Goal: Task Accomplishment & Management: Use online tool/utility

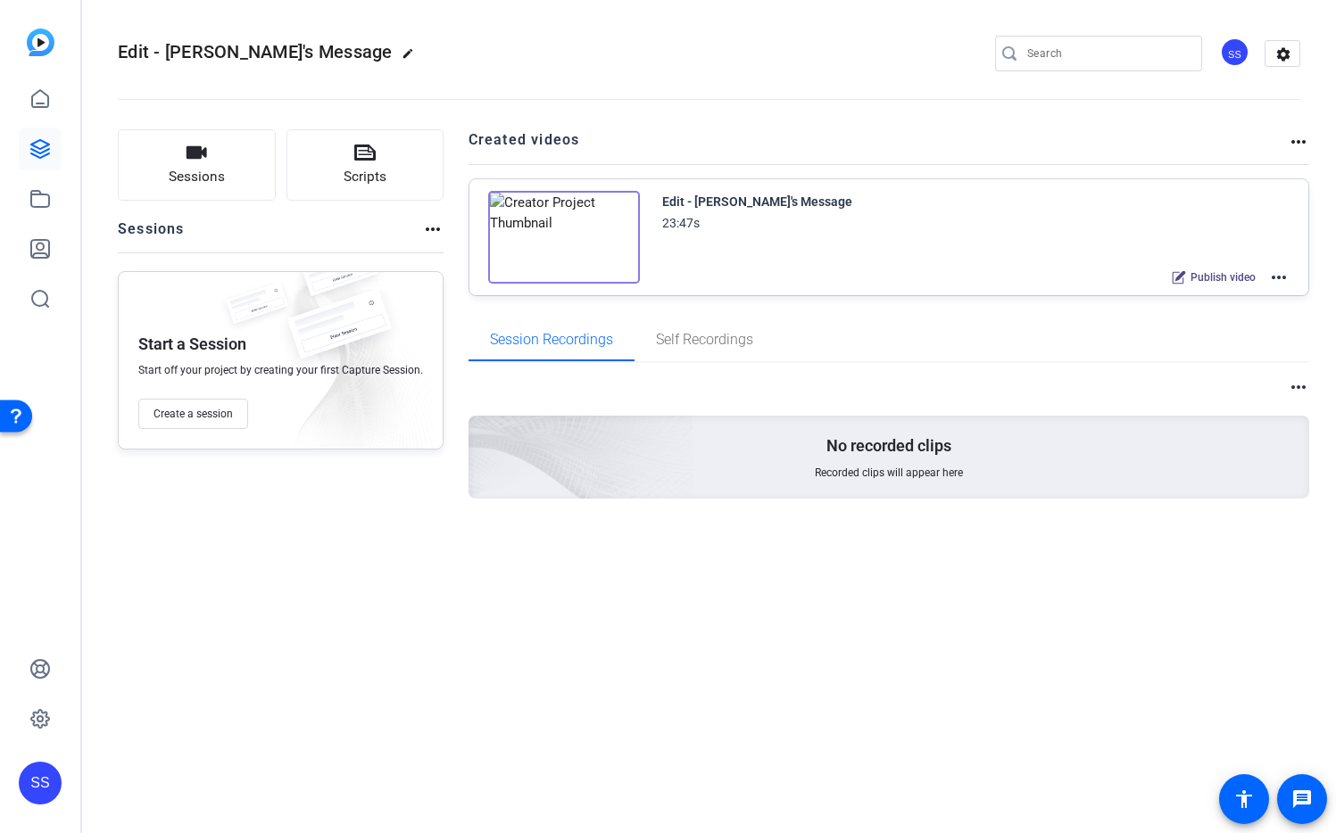
click at [1286, 278] on mat-icon "more_horiz" at bounding box center [1278, 277] width 21 height 21
click at [1236, 292] on span "Edit in Creator" at bounding box center [1213, 298] width 124 height 21
click at [60, 792] on div "SS" at bounding box center [40, 783] width 43 height 43
click at [0, 0] on div at bounding box center [0, 0] width 0 height 0
click at [1228, 53] on div "SS" at bounding box center [1234, 51] width 29 height 29
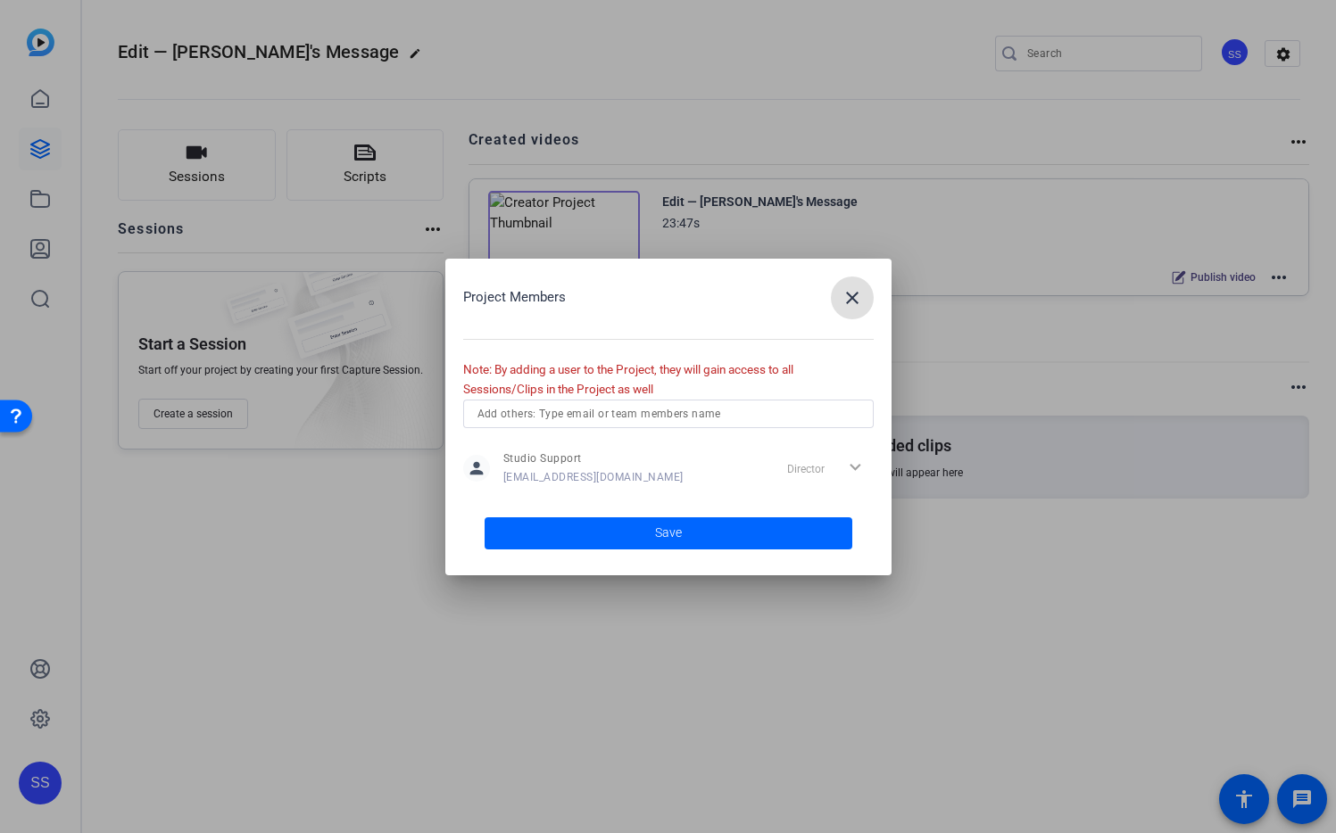
click at [0, 0] on mat-icon "close" at bounding box center [0, 0] width 0 height 0
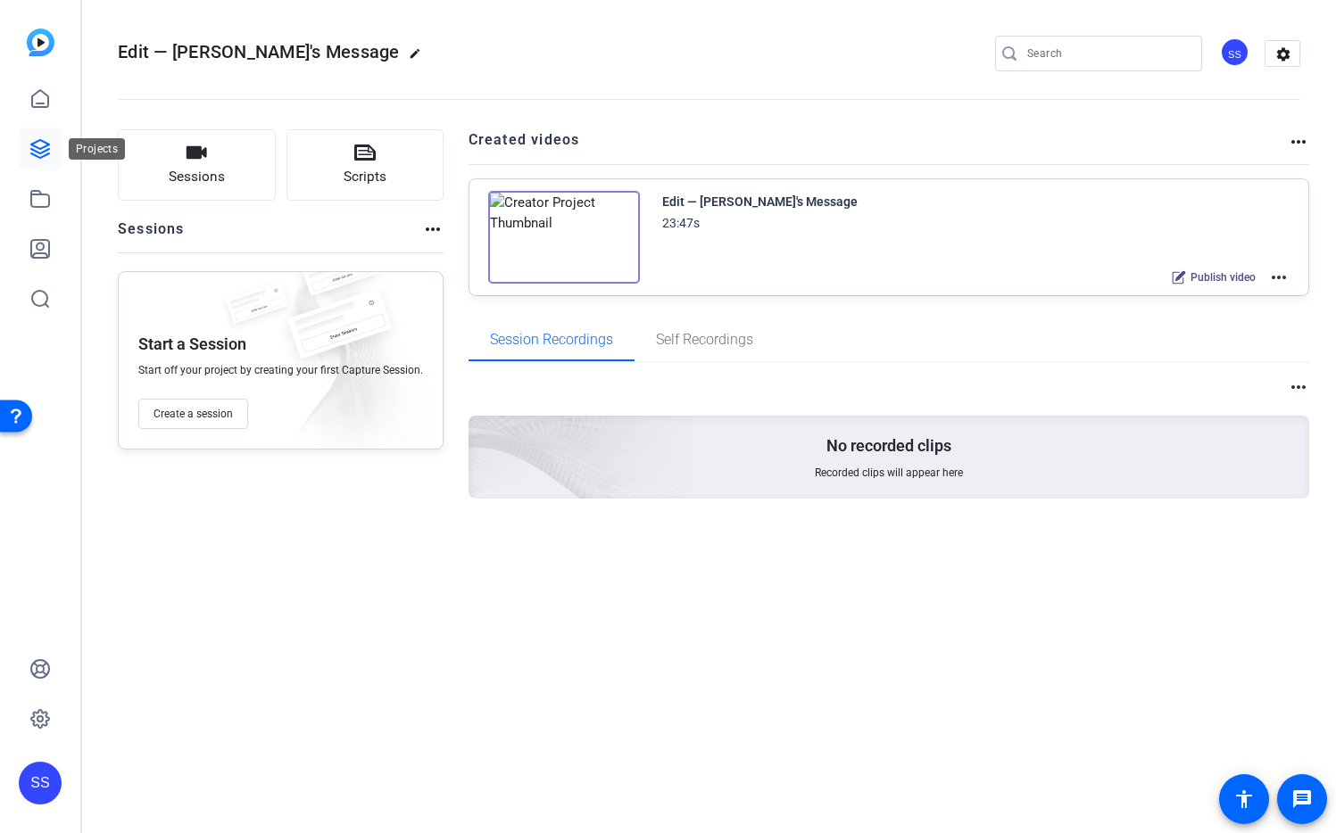
click at [38, 151] on icon at bounding box center [39, 148] width 21 height 21
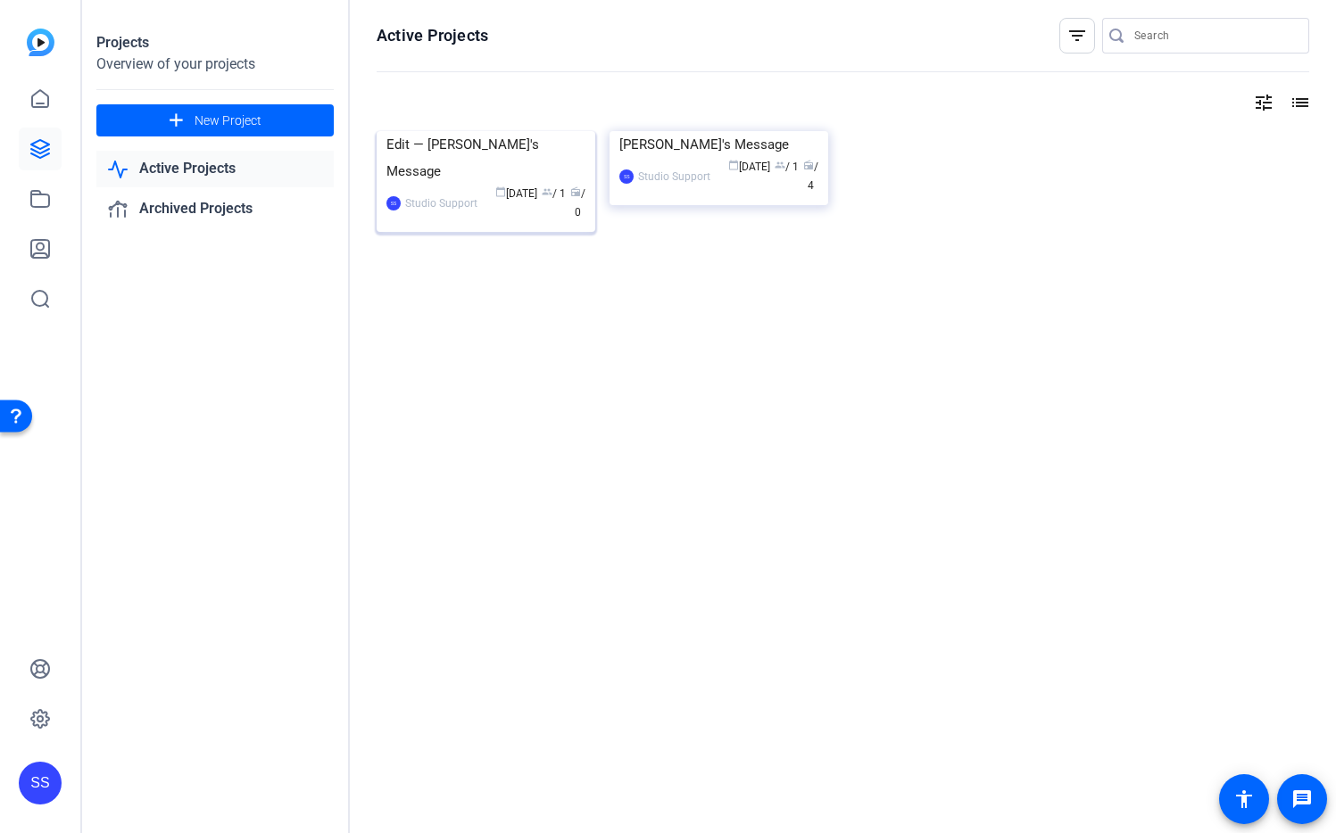
click at [474, 131] on img at bounding box center [486, 131] width 219 height 0
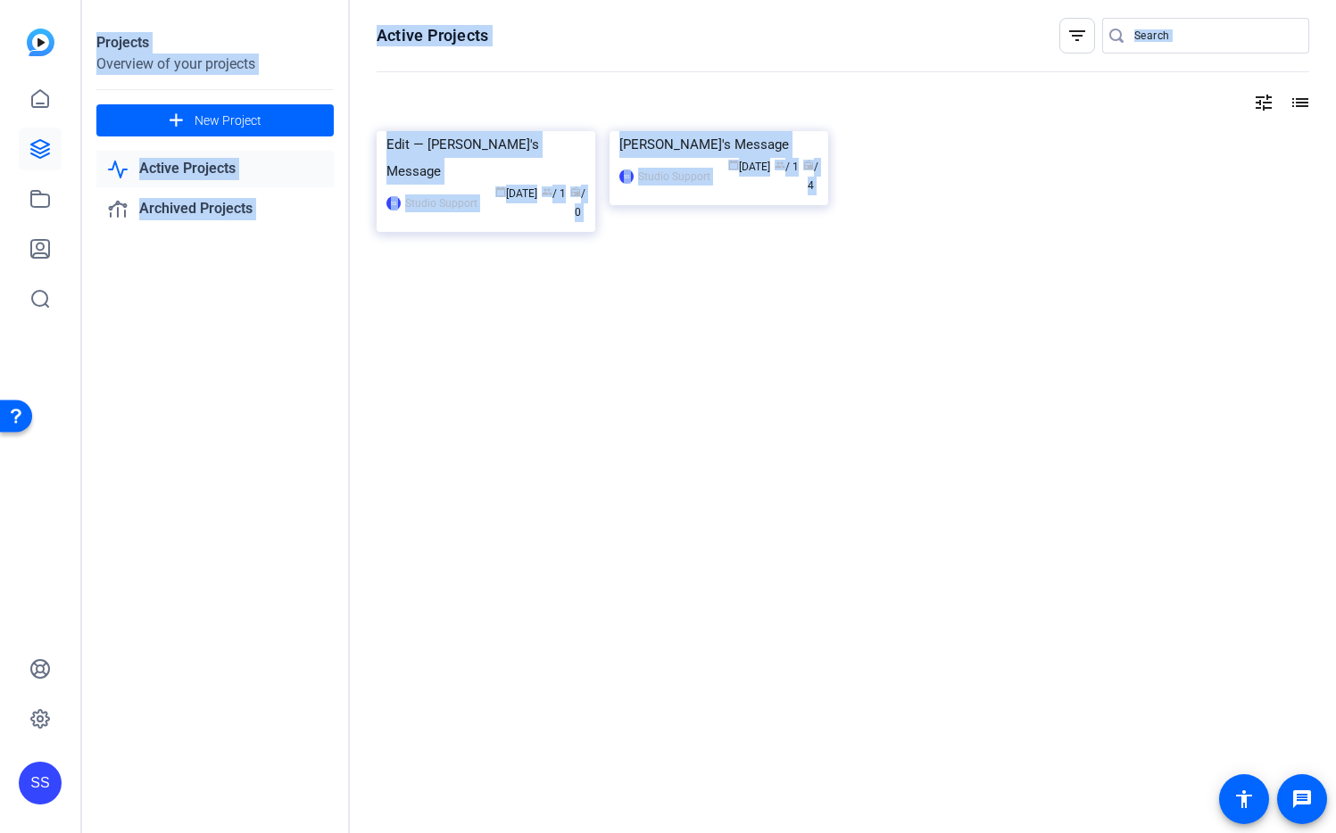
click at [474, 198] on div "Projects Overview of your projects add New Project Active Projects Archived Pro…" at bounding box center [709, 416] width 1254 height 833
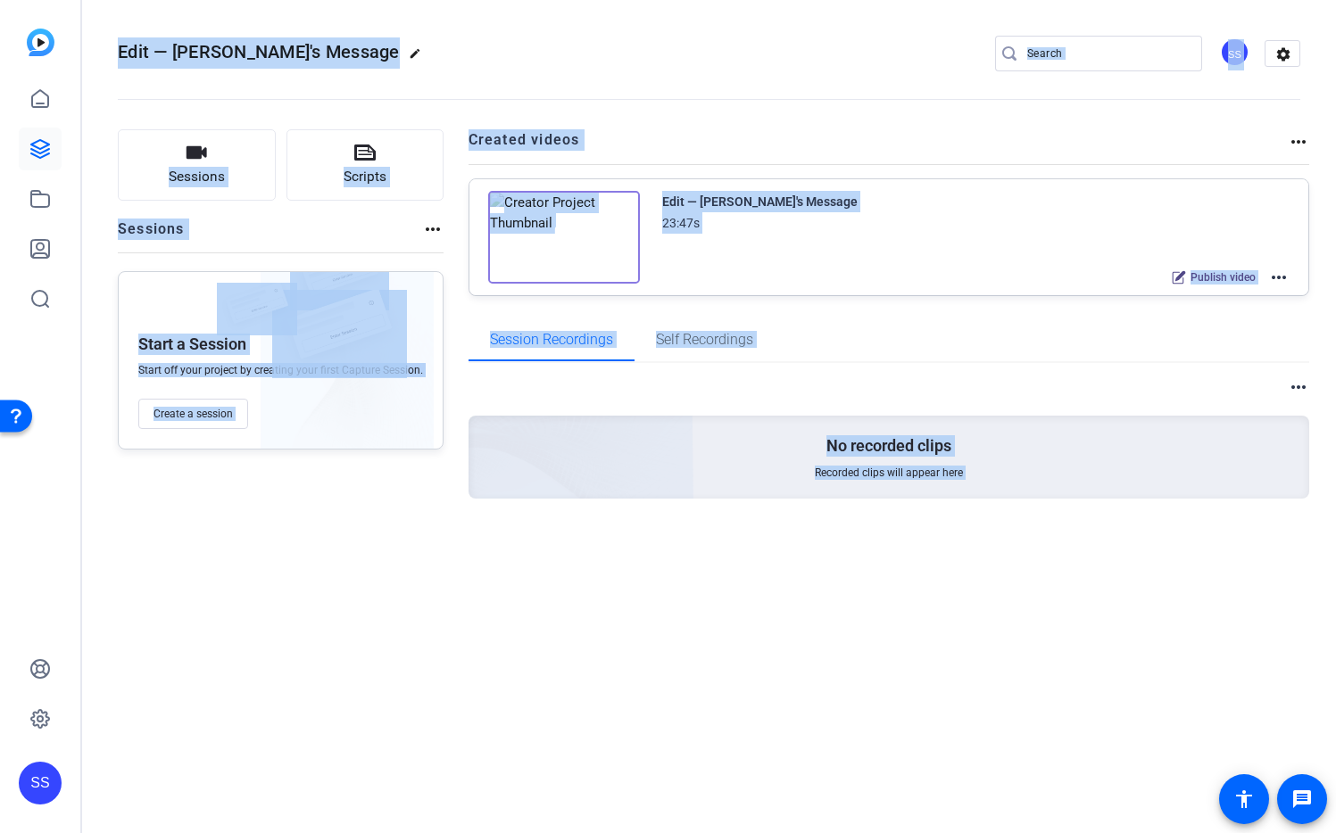
click at [946, 325] on div "Session Recordings Self Recordings" at bounding box center [888, 340] width 841 height 43
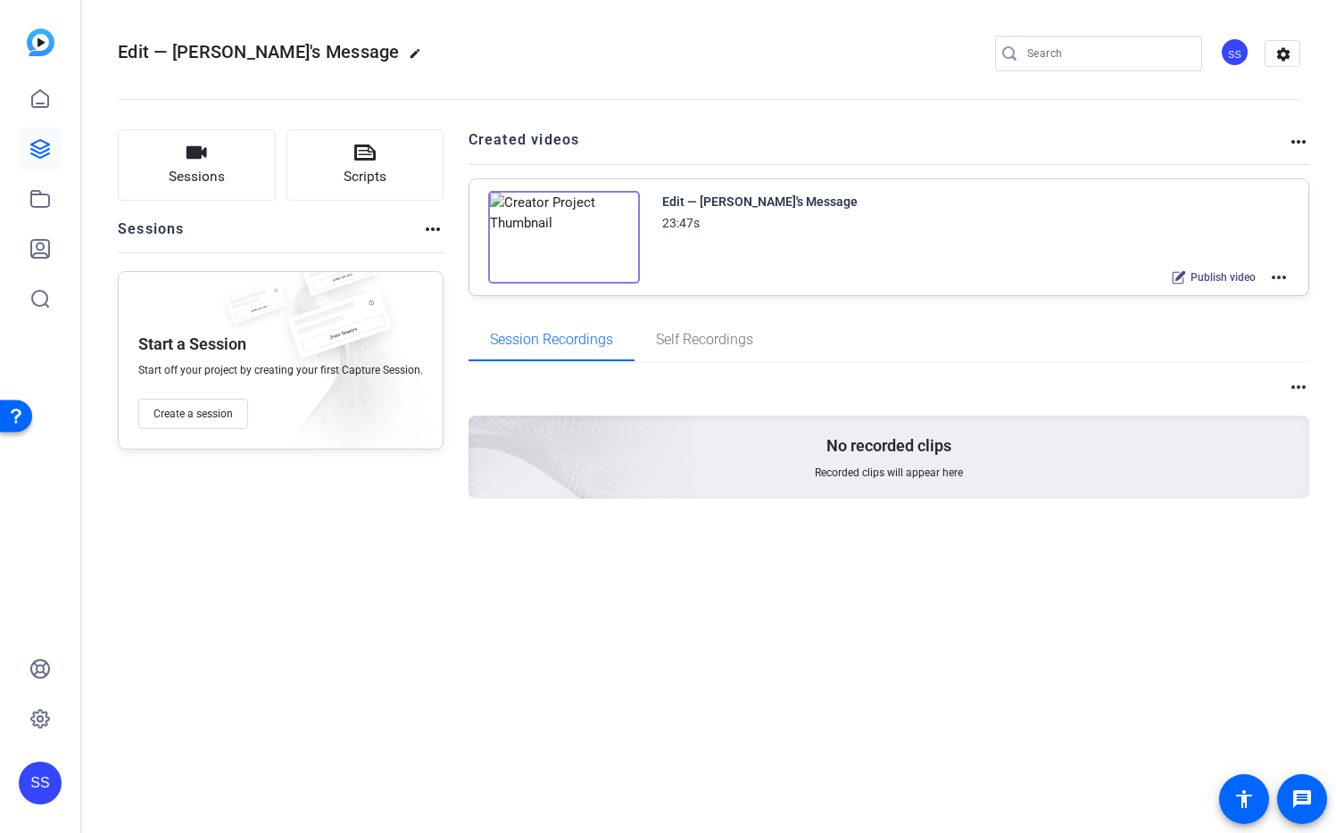
click at [1293, 277] on div "Edit — Dave's Message 23:47s Publish video more_horiz" at bounding box center [889, 237] width 840 height 116
click at [1289, 281] on div "Edit — Dave's Message 23:47s Publish video more_horiz" at bounding box center [889, 237] width 840 height 116
click at [1284, 276] on mat-icon "more_horiz" at bounding box center [1278, 277] width 21 height 21
click at [1209, 298] on span "Edit in Creator" at bounding box center [1213, 298] width 124 height 21
drag, startPoint x: 119, startPoint y: 53, endPoint x: 299, endPoint y: 62, distance: 180.5
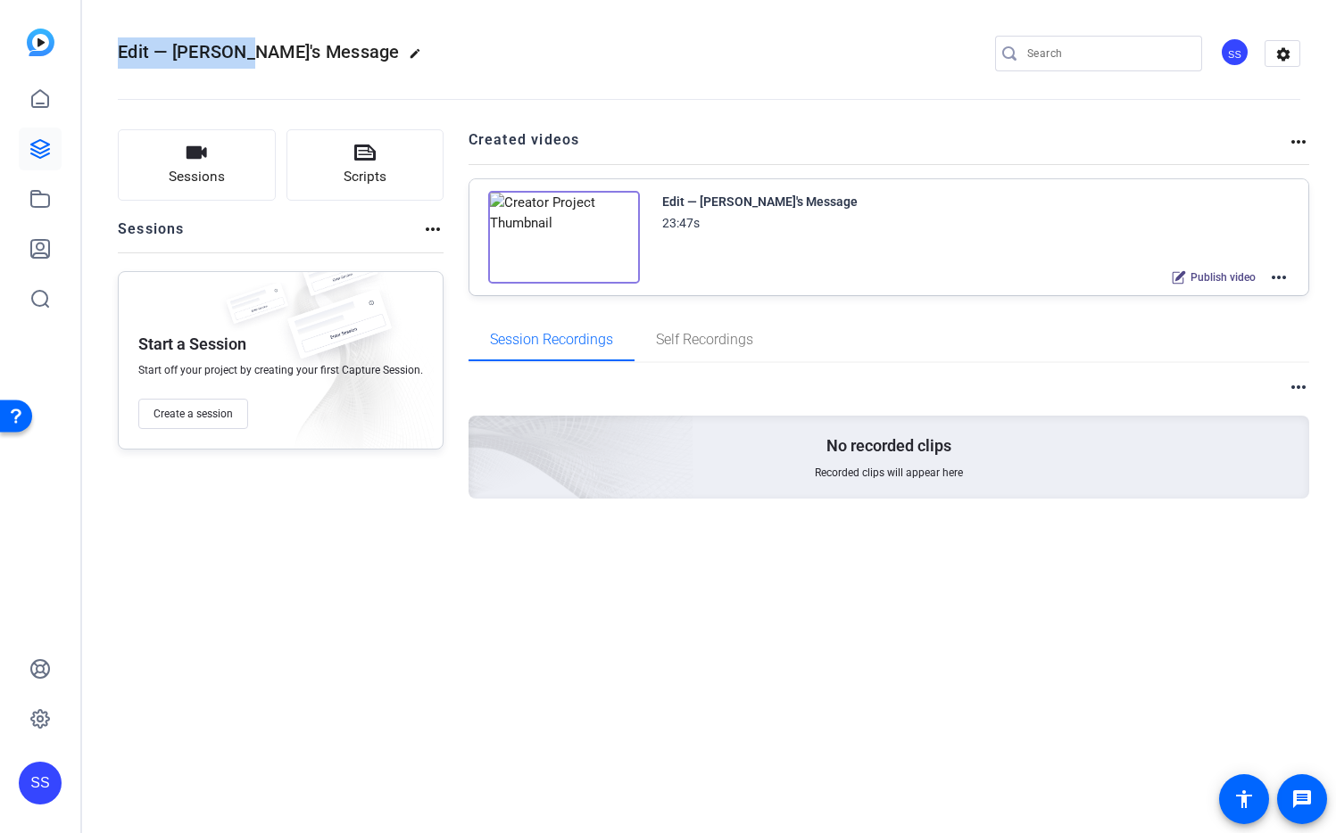
click at [244, 52] on span "Edit — Dave's Message" at bounding box center [259, 51] width 282 height 21
click at [1238, 53] on div "SS" at bounding box center [1234, 51] width 29 height 29
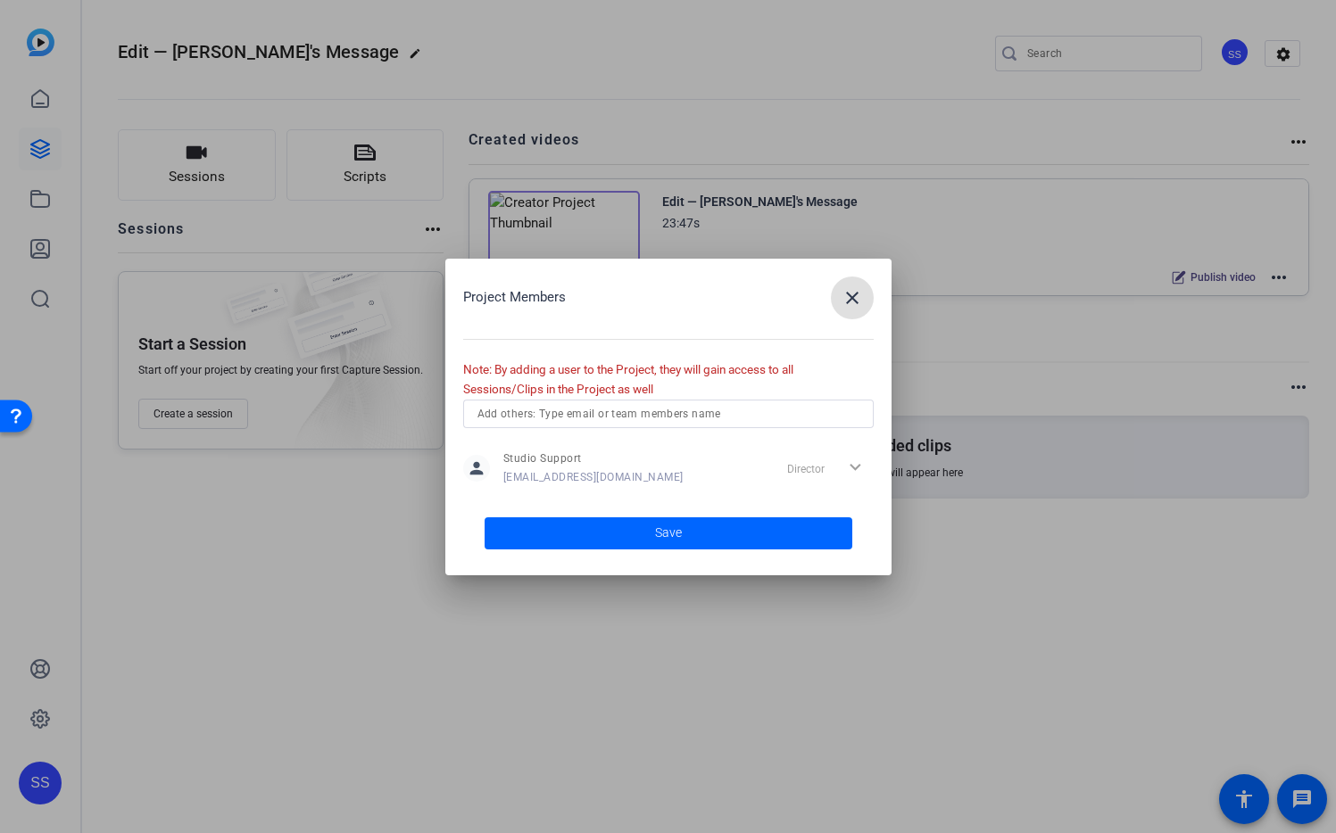
drag, startPoint x: 1156, startPoint y: 571, endPoint x: 1217, endPoint y: 583, distance: 61.8
click at [1157, 572] on div at bounding box center [668, 416] width 1336 height 833
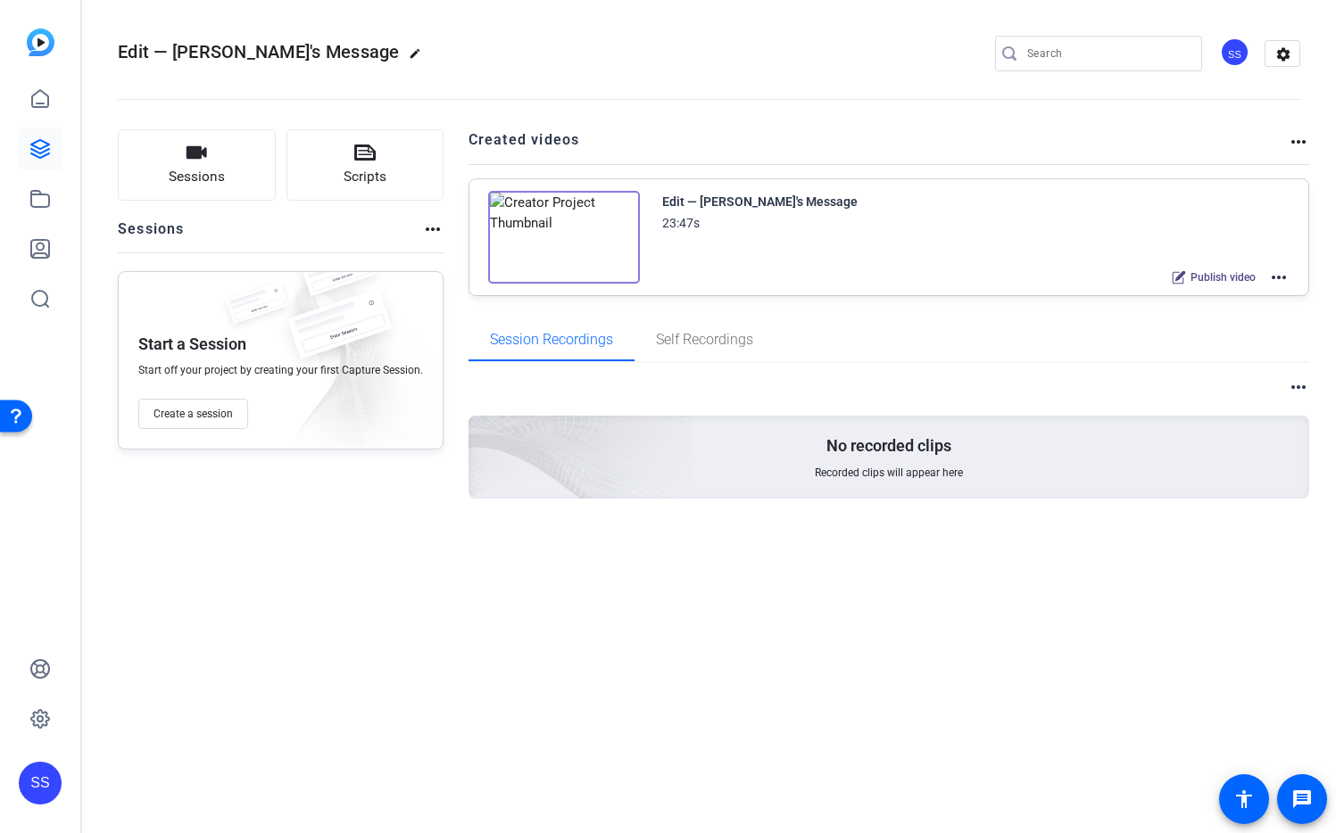
click at [36, 788] on div "SS" at bounding box center [40, 783] width 43 height 43
click at [205, 771] on mat-icon "logout" at bounding box center [203, 768] width 21 height 21
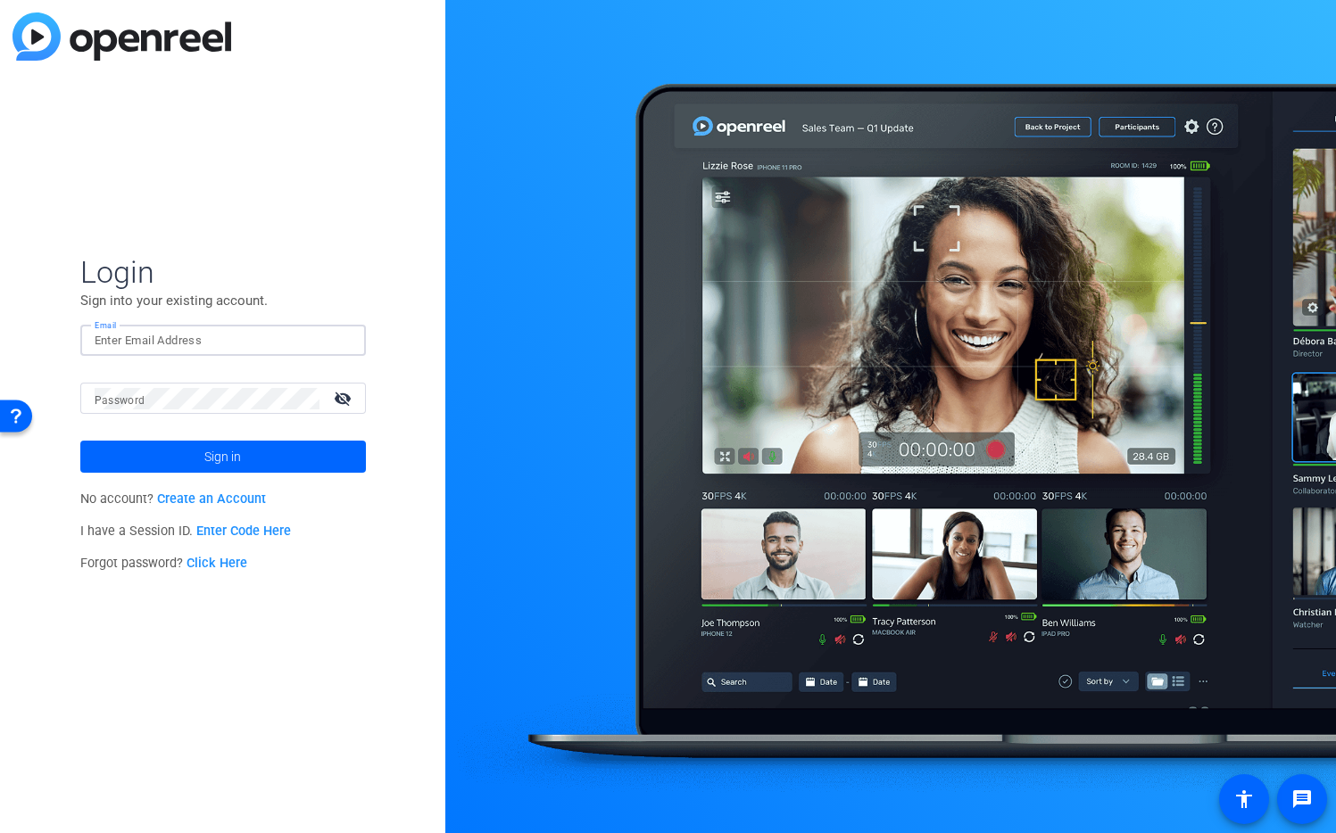
click at [325, 338] on input "Email" at bounding box center [223, 340] width 257 height 21
click at [330, 342] on img at bounding box center [336, 340] width 12 height 21
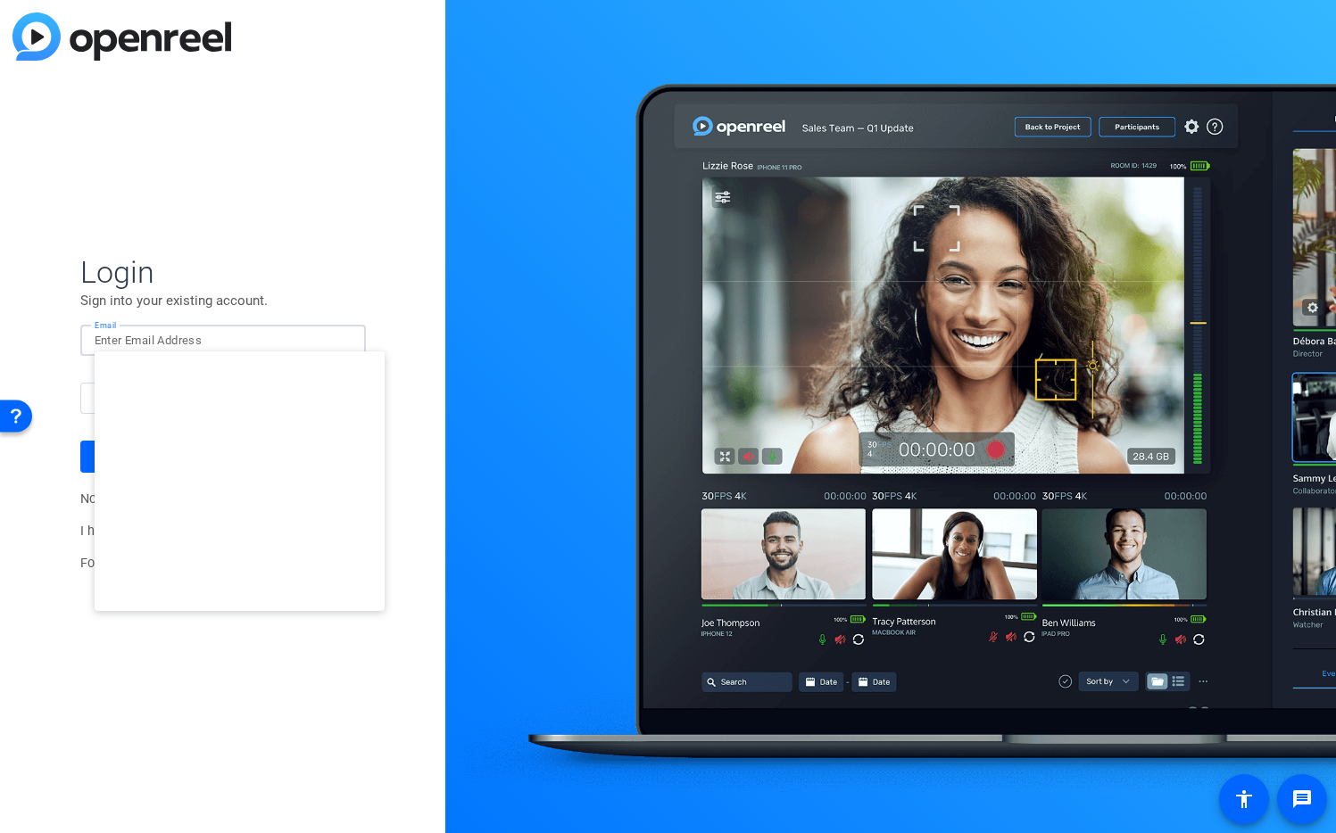
type input "studiosupport+3@openreel.com"
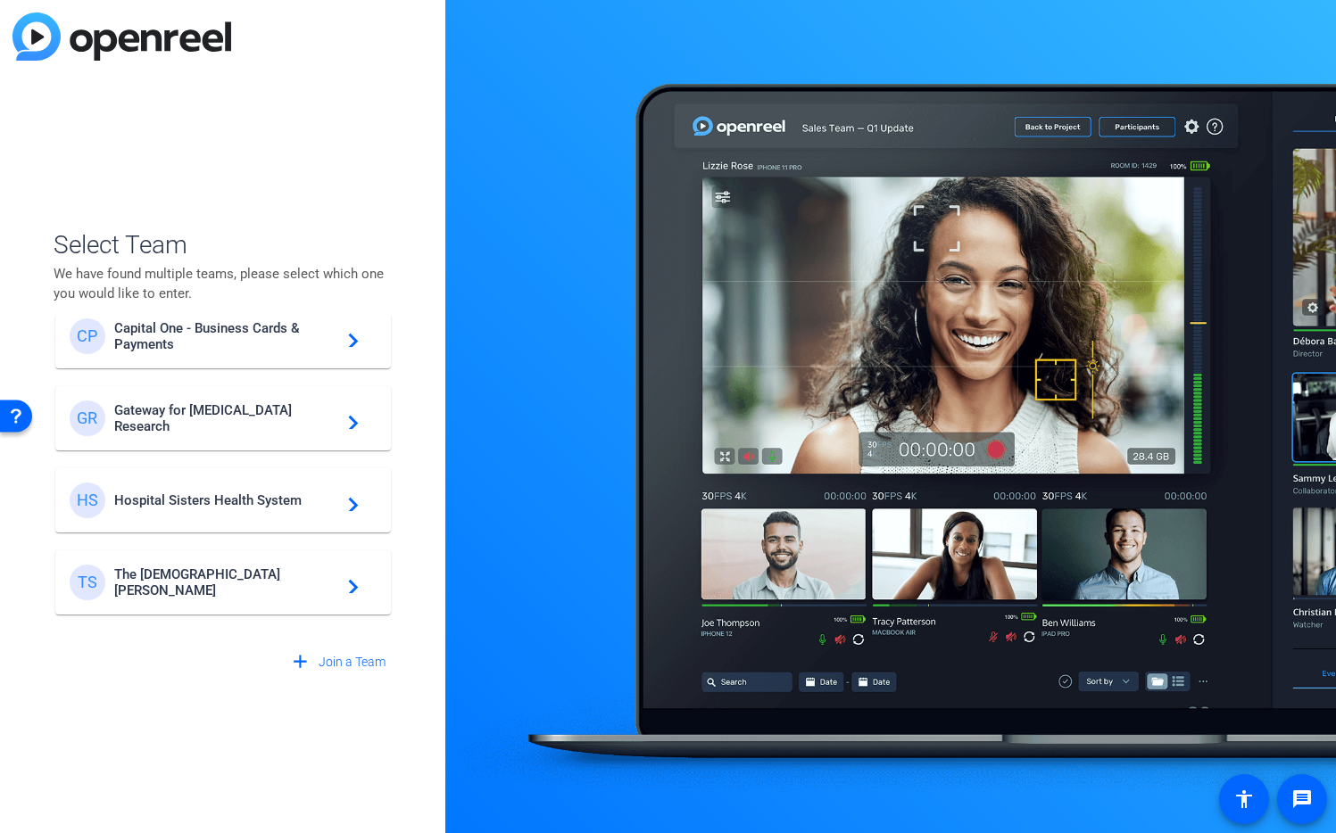
scroll to position [512, 0]
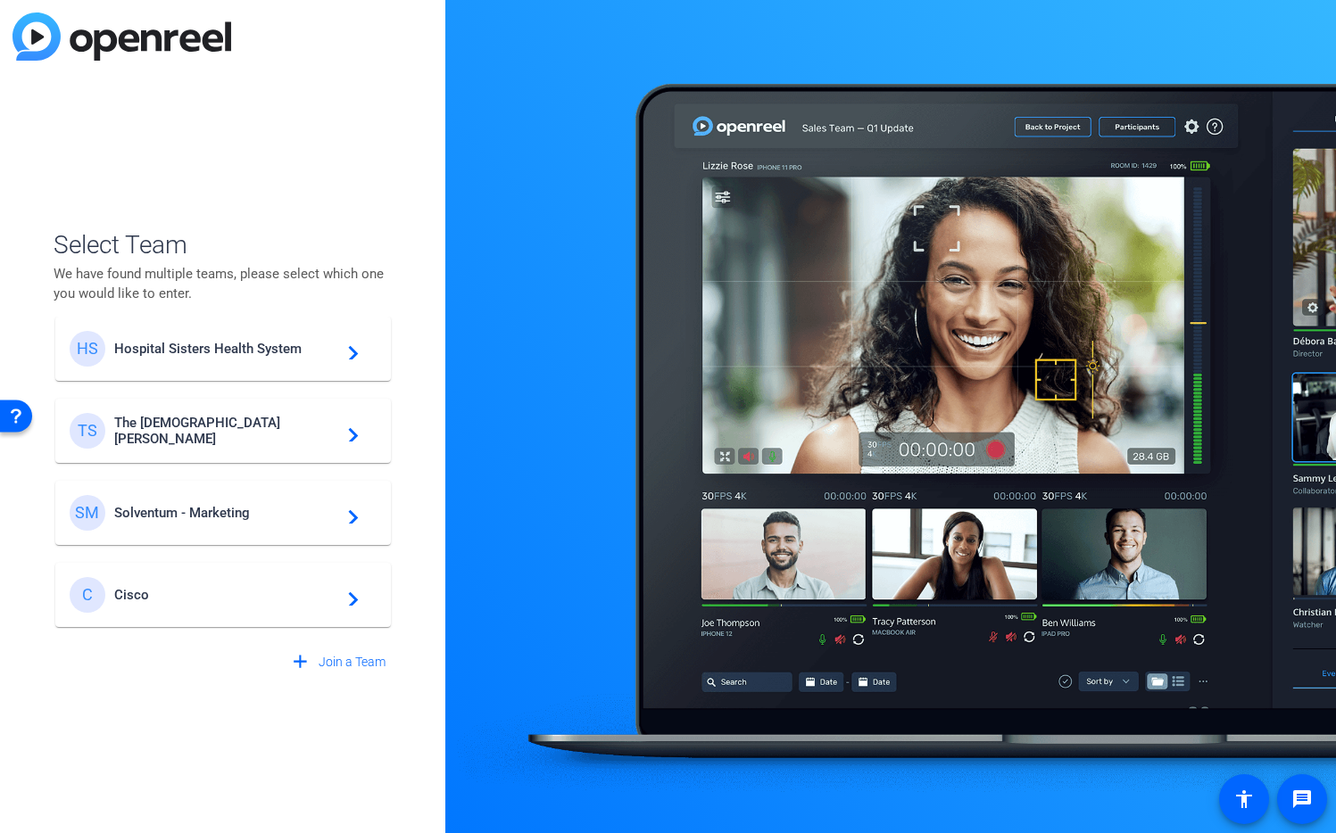
click at [162, 592] on span "Cisco" at bounding box center [225, 595] width 223 height 16
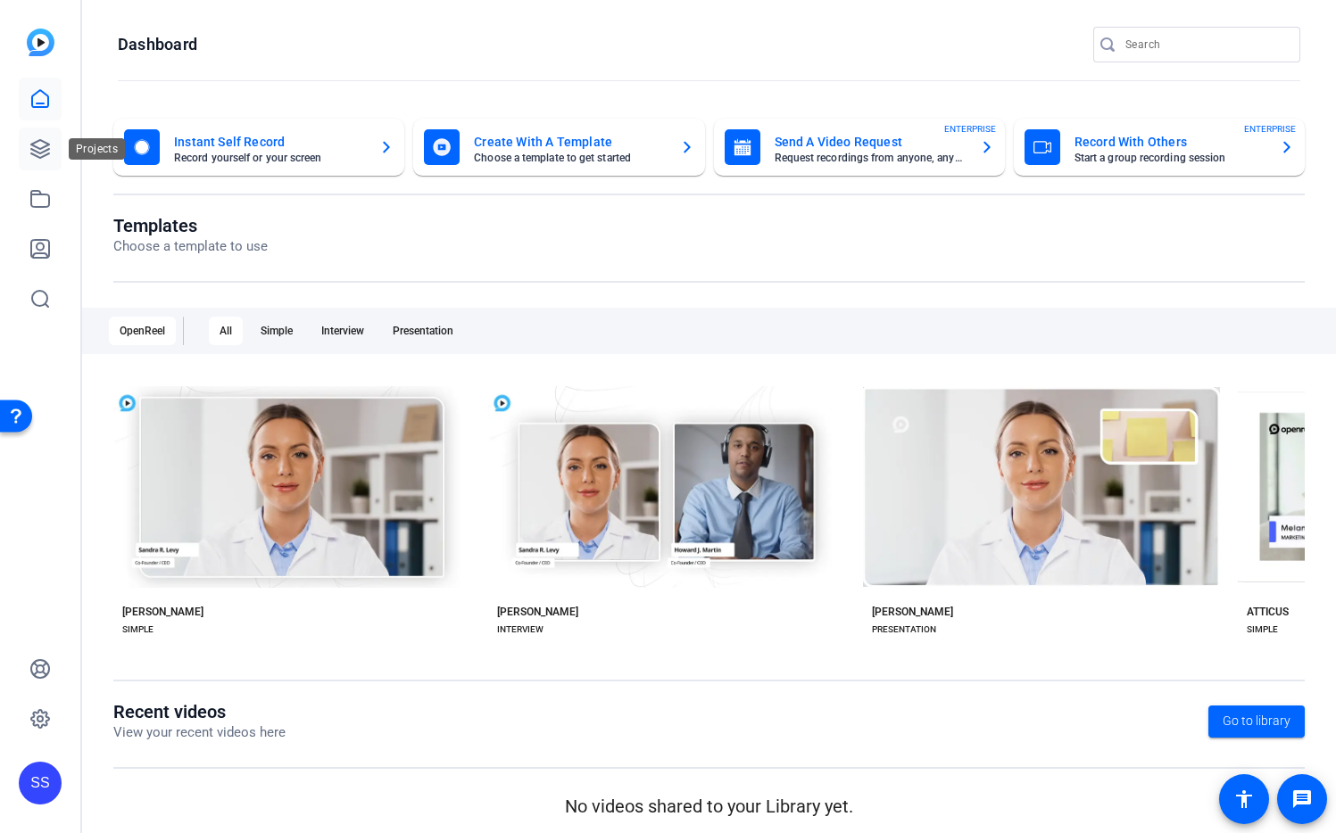
click at [37, 147] on icon at bounding box center [40, 149] width 18 height 18
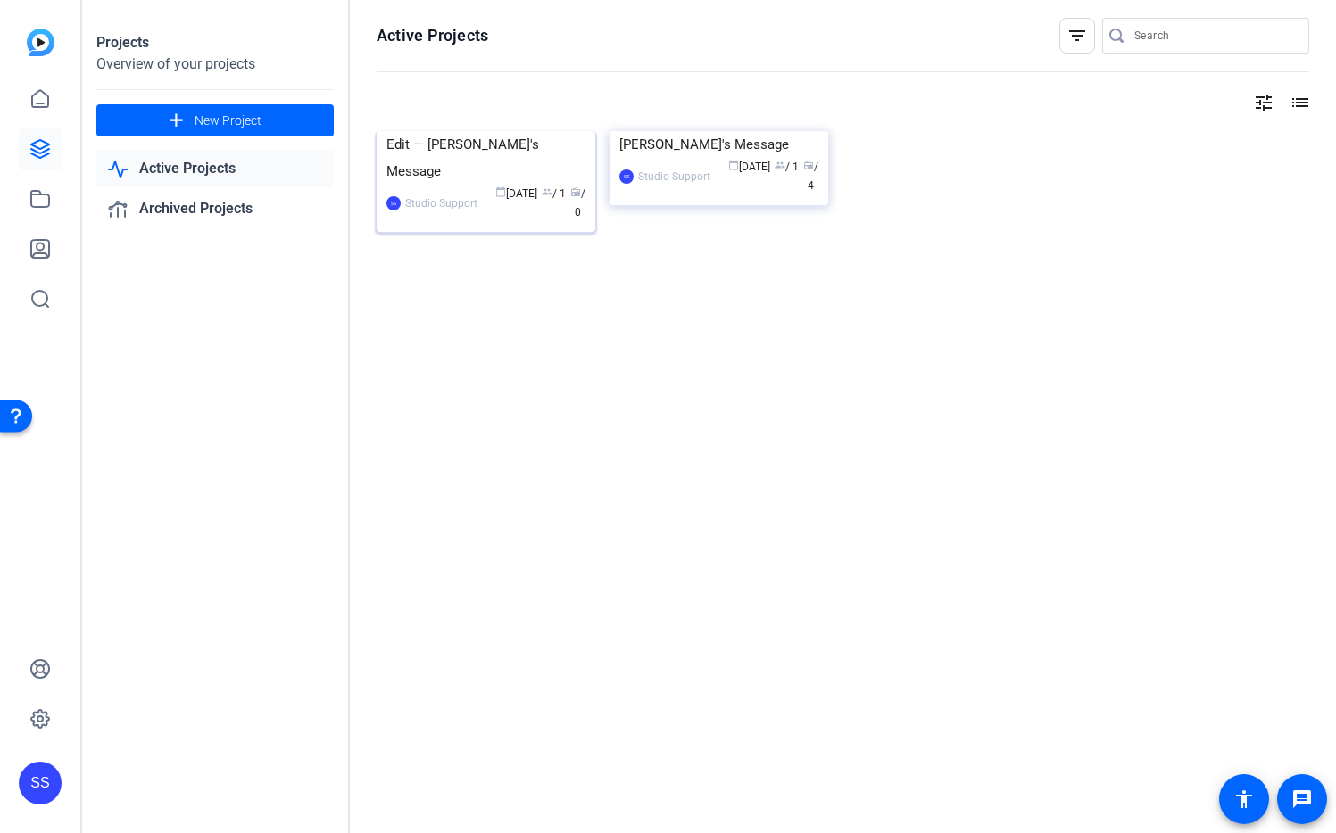
click at [509, 131] on img at bounding box center [486, 131] width 219 height 0
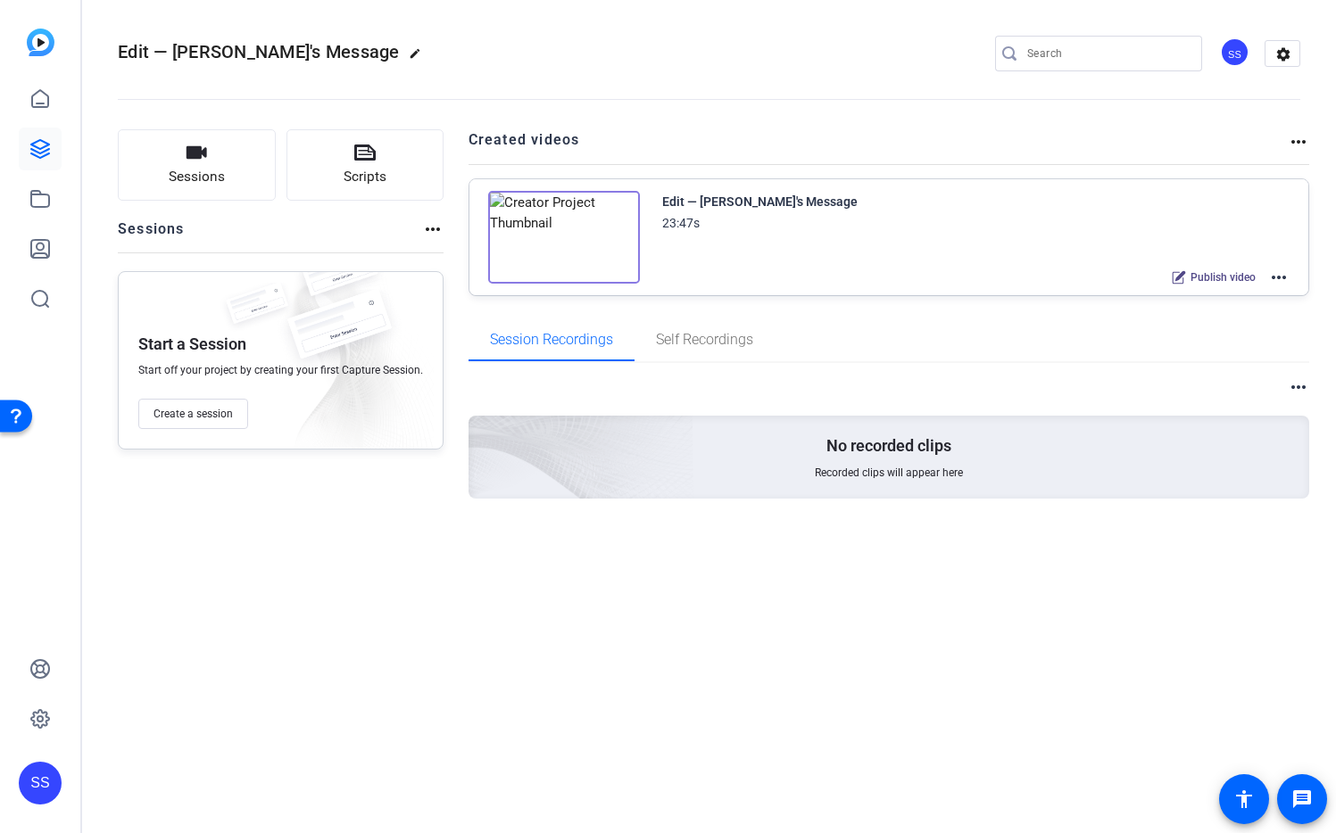
click at [1273, 277] on mat-icon "more_horiz" at bounding box center [1278, 277] width 21 height 21
click at [1232, 305] on span "Edit in Creator" at bounding box center [1213, 298] width 124 height 21
click at [46, 783] on div "SS" at bounding box center [40, 783] width 43 height 43
click at [201, 774] on mat-icon "logout" at bounding box center [203, 768] width 21 height 21
